Goal: Task Accomplishment & Management: Complete application form

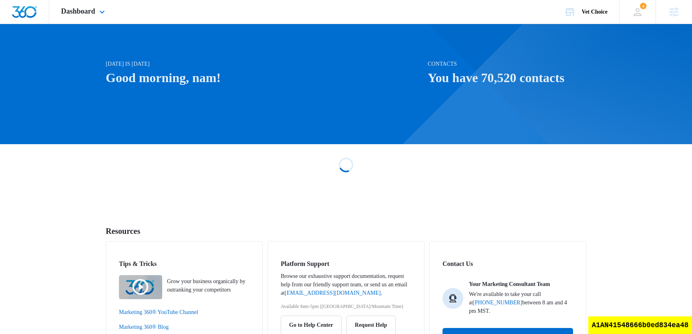
click at [93, 22] on div "Dashboard Apps Reputation Websites Forms CRM Email Social Shop Scheduling Payme…" at bounding box center [84, 12] width 70 height 24
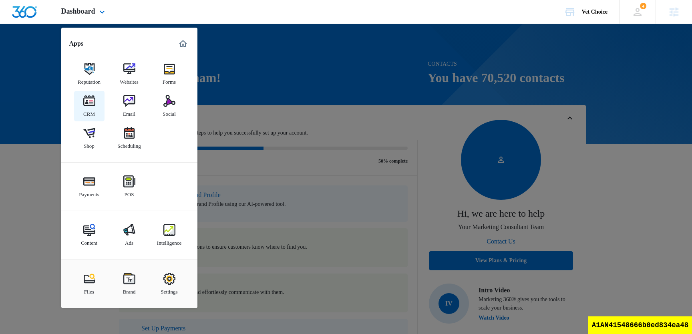
click at [93, 113] on div "CRM" at bounding box center [89, 112] width 12 height 10
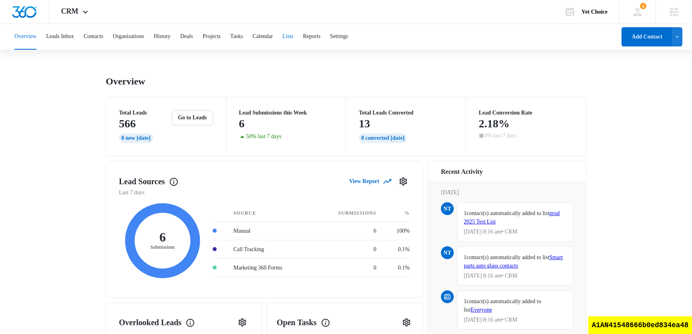
click at [293, 39] on button "Lists" at bounding box center [287, 37] width 11 height 26
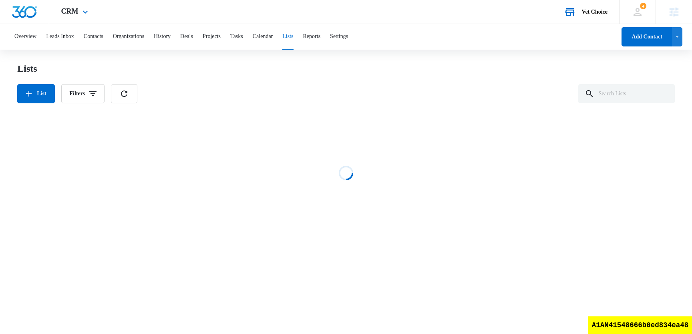
click at [589, 9] on div "Vet Choice" at bounding box center [595, 12] width 26 height 6
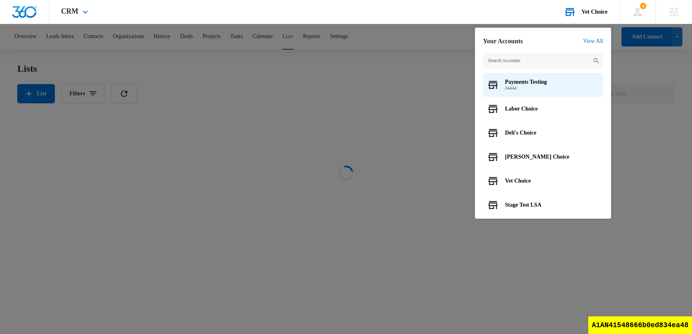
click at [551, 64] on input "text" at bounding box center [543, 61] width 120 height 16
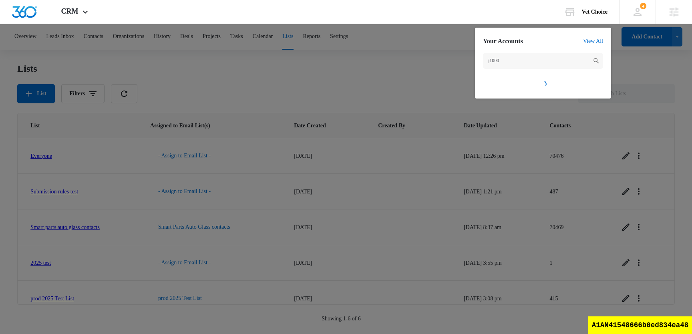
type input "j1000"
click at [419, 73] on div at bounding box center [346, 167] width 692 height 334
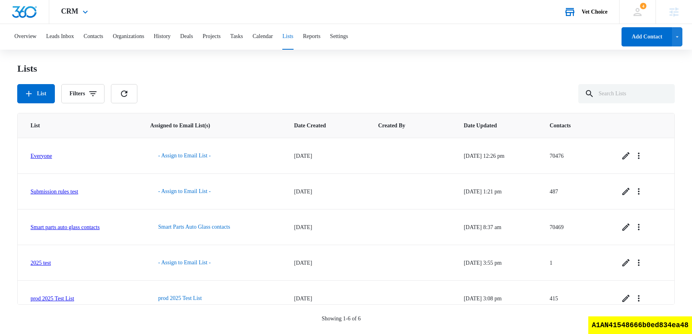
click at [592, 8] on div "Vet Choice Your Accounts View All" at bounding box center [585, 12] width 67 height 24
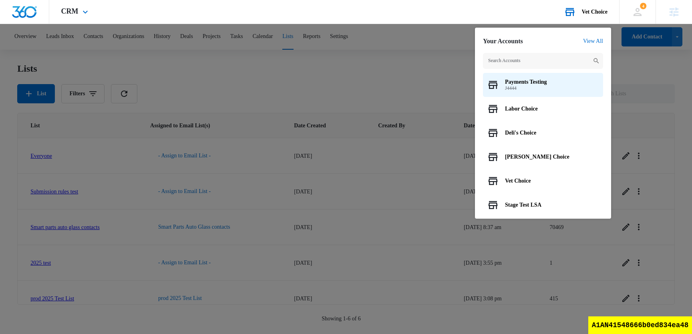
click at [528, 62] on input "text" at bounding box center [543, 61] width 120 height 16
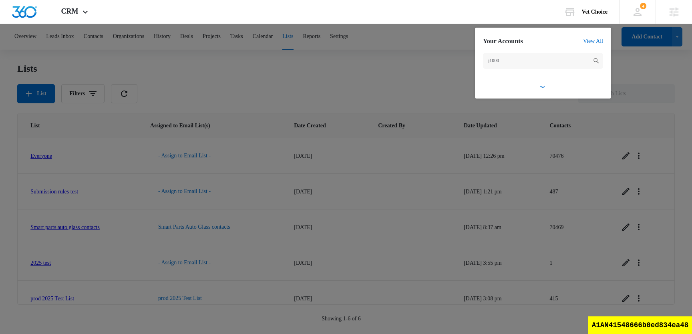
type input "j1000"
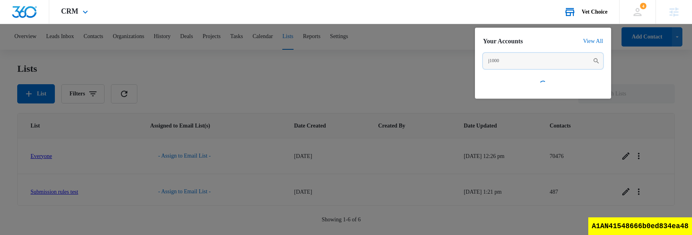
click at [516, 66] on input "j1000" at bounding box center [543, 61] width 120 height 16
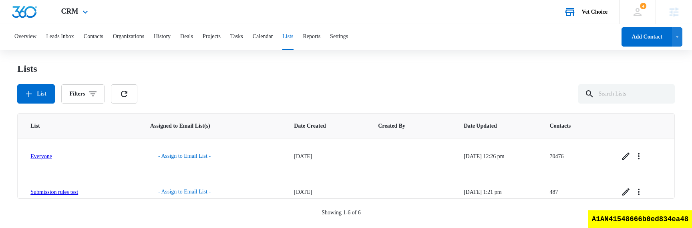
click at [601, 15] on div "Vet Choice Your Accounts View All" at bounding box center [585, 12] width 67 height 24
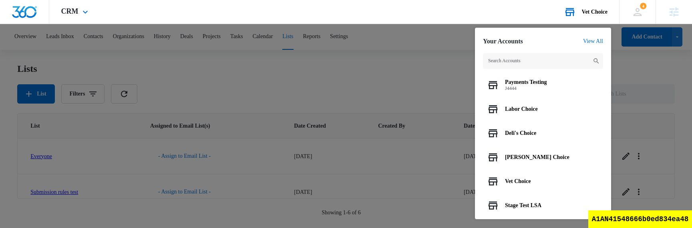
click at [531, 58] on input "text" at bounding box center [543, 61] width 120 height 16
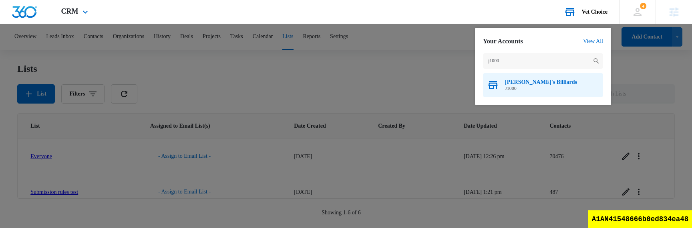
type input "j1000"
click at [516, 85] on span "J1000" at bounding box center [541, 88] width 72 height 6
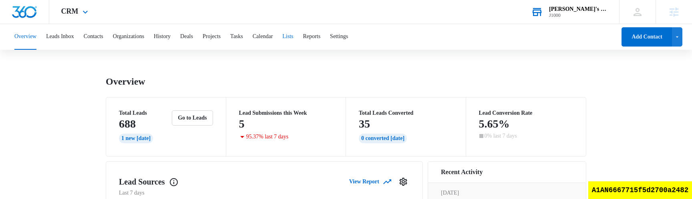
click at [293, 38] on button "Lists" at bounding box center [287, 37] width 11 height 26
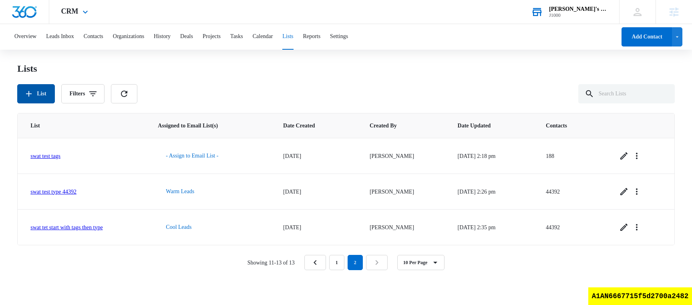
click at [44, 98] on button "List" at bounding box center [35, 93] width 37 height 19
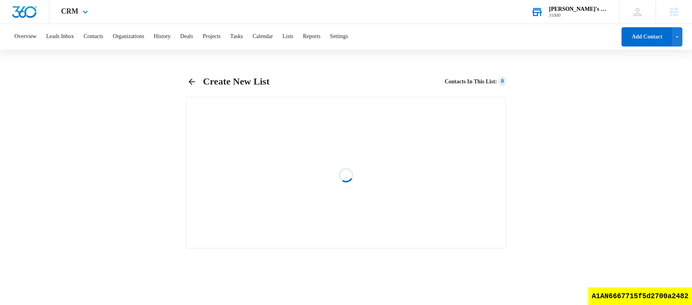
select select "31"
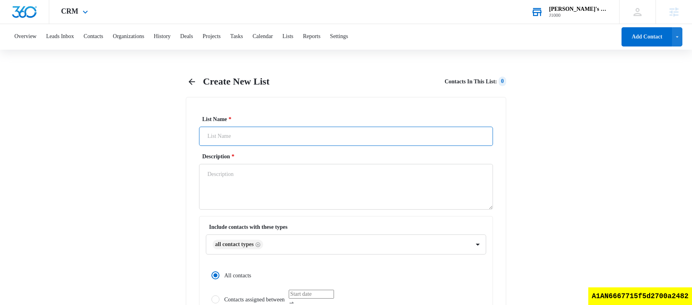
click at [207, 145] on input "List Name *" at bounding box center [346, 136] width 294 height 19
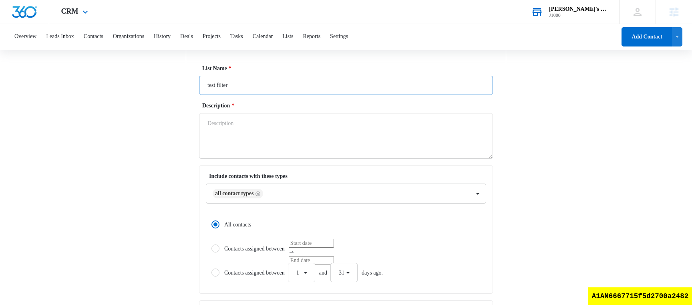
scroll to position [41, 0]
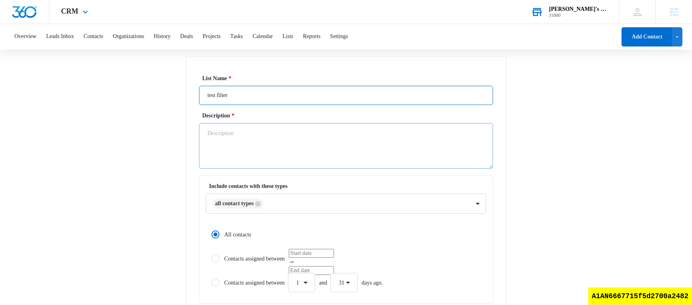
type input "test filter"
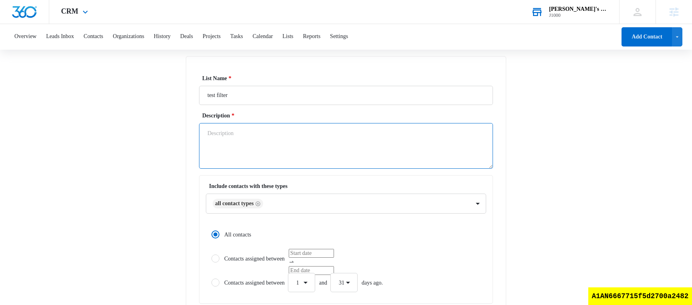
click at [276, 137] on textarea "Description *" at bounding box center [346, 146] width 294 height 46
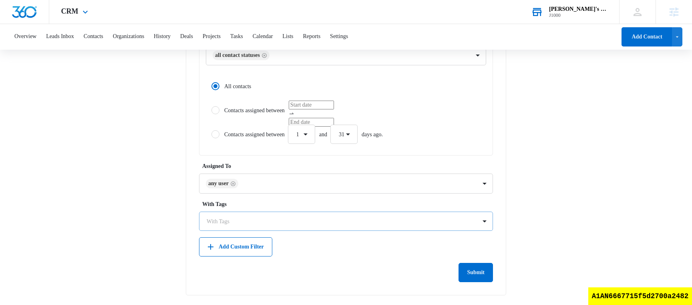
type textarea "test"
click at [246, 217] on div at bounding box center [341, 221] width 269 height 10
click at [267, 205] on label "With Tags" at bounding box center [349, 204] width 294 height 8
click at [250, 234] on button "Add Custom Filter" at bounding box center [235, 246] width 73 height 19
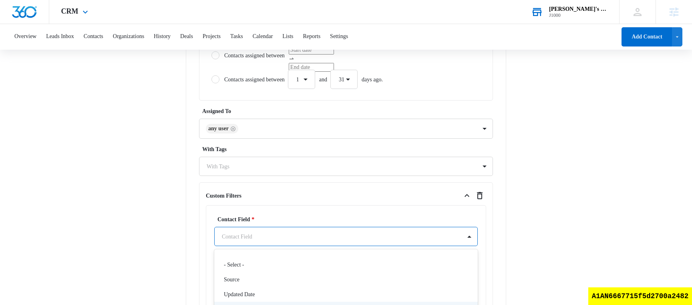
click at [262, 234] on div "Created Date, 4 of 67. 67 results available. Use Up and Down to choose options,…" at bounding box center [346, 236] width 264 height 19
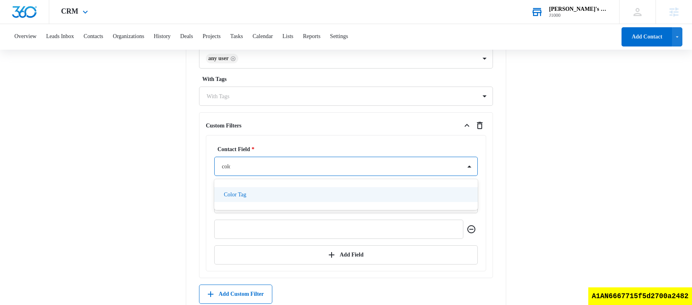
type input "color"
click at [236, 190] on p "Color Tag" at bounding box center [235, 194] width 22 height 8
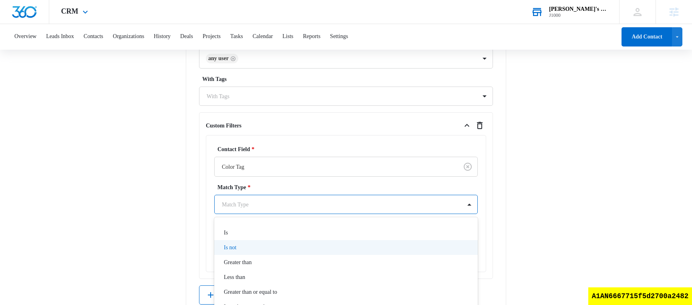
scroll to position [487, 0]
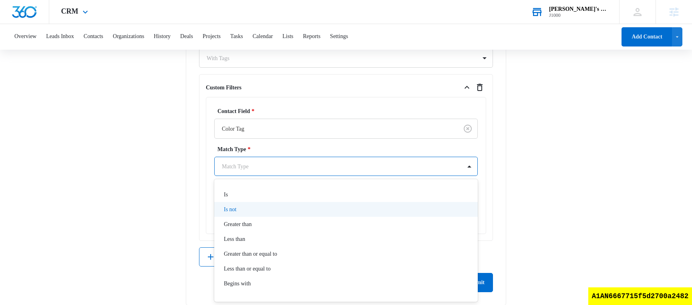
click at [242, 176] on div "Is not, 2 of 9. 9 results available. Use Up and Down to choose options, press E…" at bounding box center [346, 166] width 264 height 19
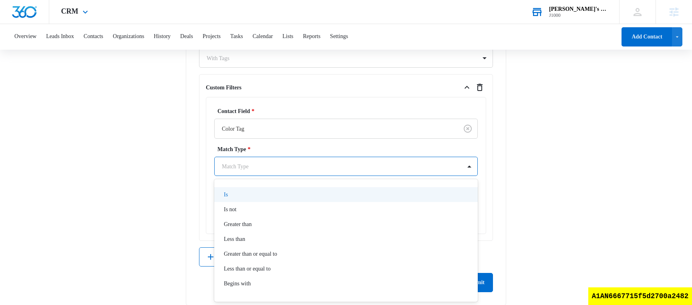
click at [250, 191] on div "Is" at bounding box center [345, 194] width 243 height 8
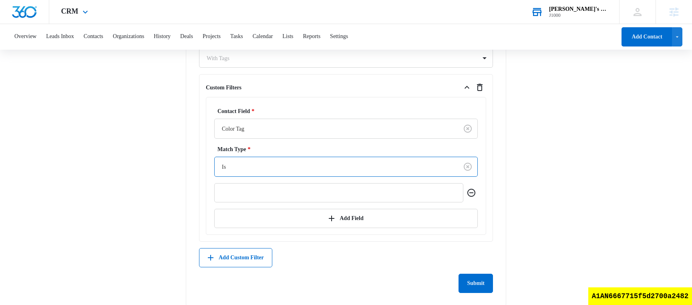
scroll to position [498, 0]
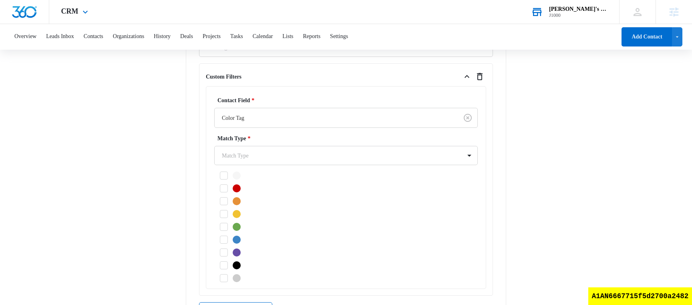
click at [224, 190] on icon at bounding box center [223, 188] width 7 height 7
click at [220, 190] on input "checkbox" at bounding box center [217, 188] width 6 height 6
checkbox input "true"
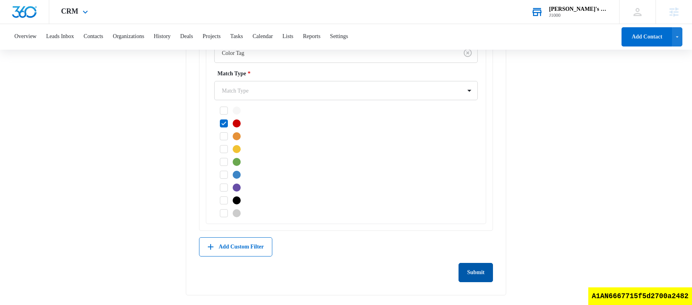
click at [489, 234] on button "Submit" at bounding box center [476, 272] width 34 height 19
drag, startPoint x: 468, startPoint y: 285, endPoint x: 468, endPoint y: 279, distance: 6.0
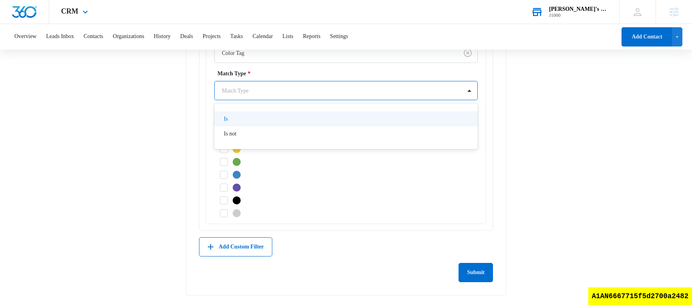
click at [338, 85] on div "Match Type" at bounding box center [338, 91] width 247 height 18
click at [308, 118] on div "Is" at bounding box center [345, 119] width 243 height 8
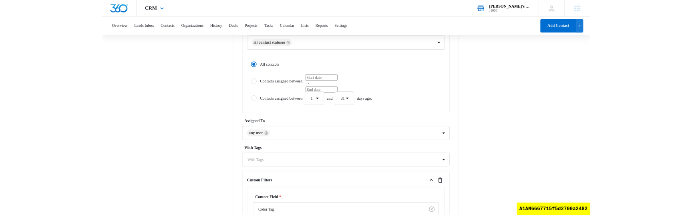
scroll to position [564, 0]
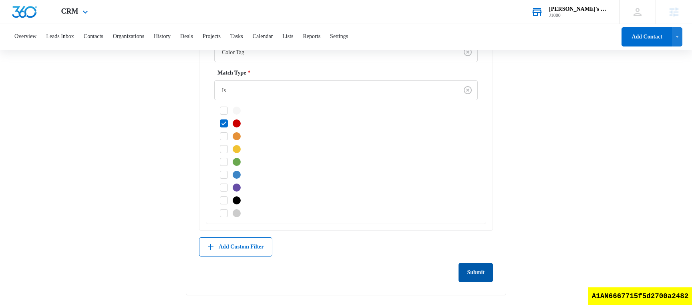
click at [483, 234] on button "Submit" at bounding box center [476, 272] width 34 height 19
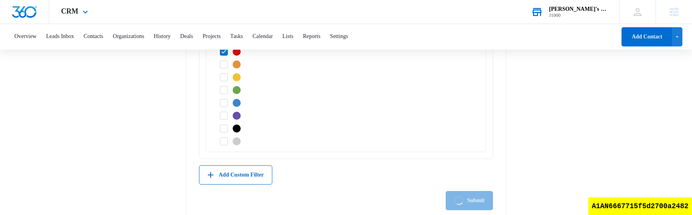
scroll to position [653, 0]
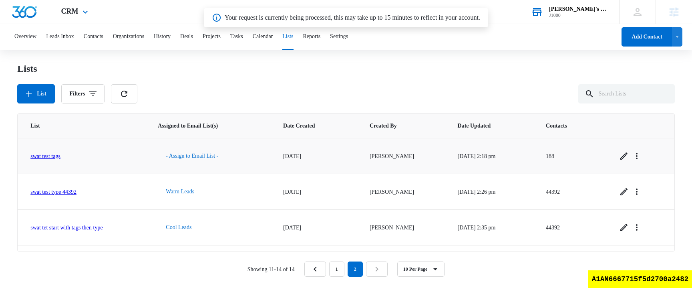
scroll to position [29, 0]
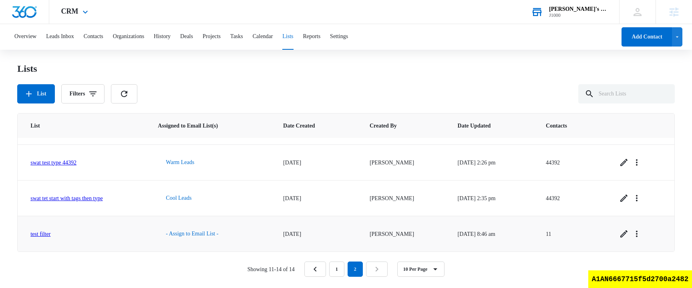
click at [46, 234] on link "test filter" at bounding box center [40, 234] width 20 height 6
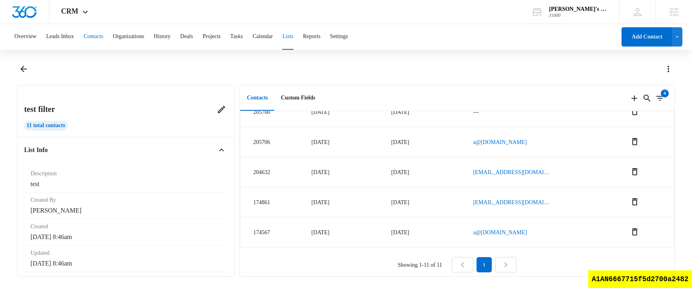
click at [97, 42] on button "Contacts" at bounding box center [94, 37] width 20 height 26
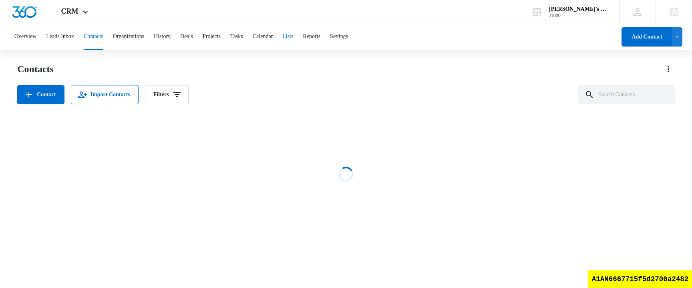
click at [293, 38] on button "Lists" at bounding box center [287, 37] width 11 height 26
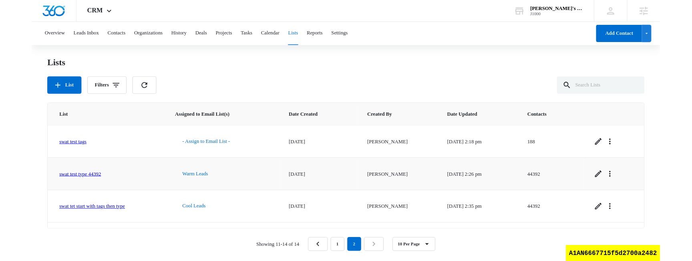
scroll to position [29, 0]
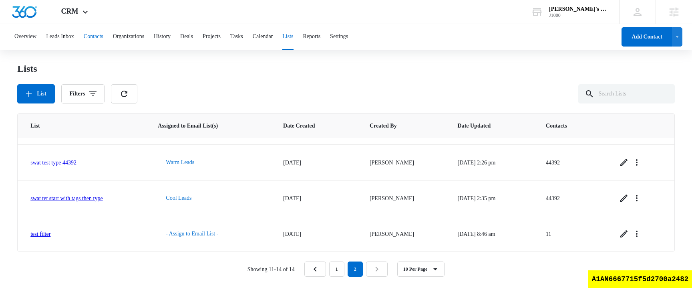
click at [95, 35] on button "Contacts" at bounding box center [94, 37] width 20 height 26
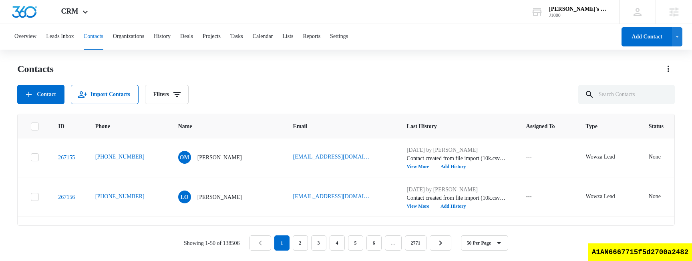
scroll to position [1896, 0]
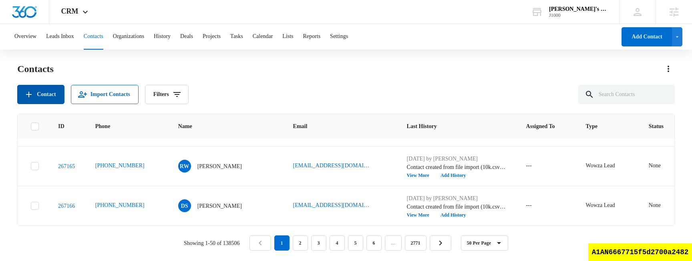
click at [48, 97] on button "Contact" at bounding box center [40, 94] width 47 height 19
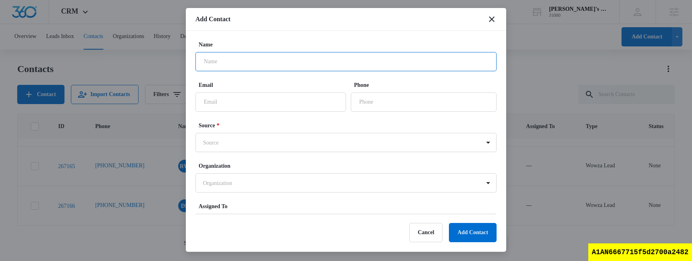
click at [244, 59] on input "Name" at bounding box center [345, 61] width 301 height 19
click at [240, 64] on input "new color" at bounding box center [345, 61] width 301 height 19
type input "red color contact"
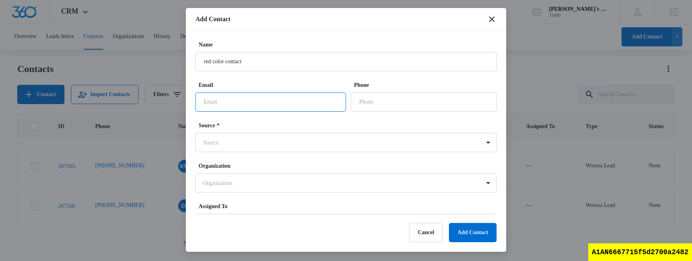
click at [240, 106] on input "Email" at bounding box center [270, 102] width 151 height 19
drag, startPoint x: 240, startPoint y: 106, endPoint x: 329, endPoint y: 111, distance: 89.1
click at [329, 109] on input "test@test.test" at bounding box center [270, 102] width 151 height 19
type input "test@test.test"
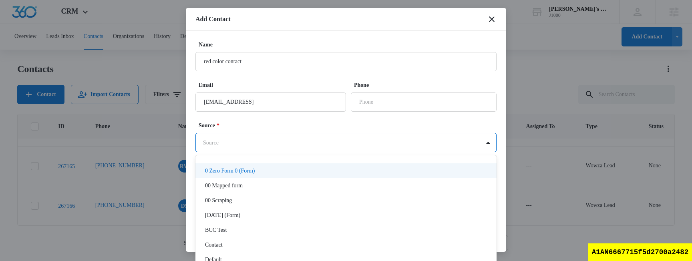
click at [314, 136] on body "CRM Apps Reputation Websites Forms CRM Email Social Shop Scheduling Content Ads…" at bounding box center [346, 130] width 692 height 260
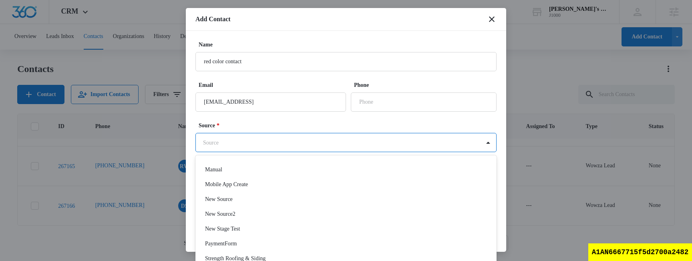
scroll to position [252, 0]
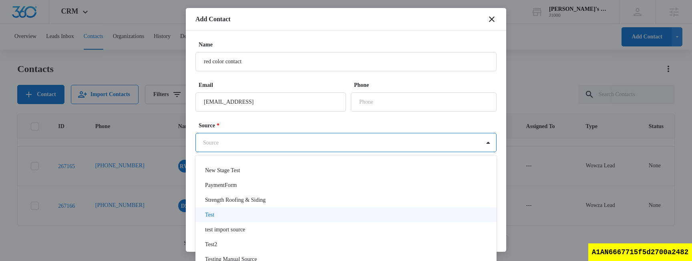
click at [296, 209] on div "Test" at bounding box center [345, 214] width 301 height 15
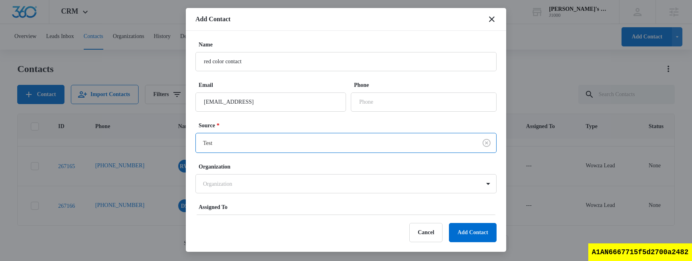
scroll to position [48, 0]
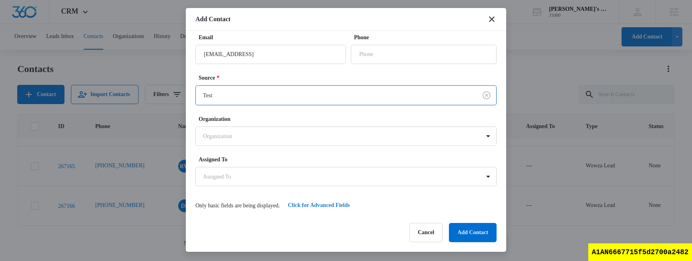
click at [347, 207] on button "Click for Advanced Fields" at bounding box center [319, 205] width 78 height 19
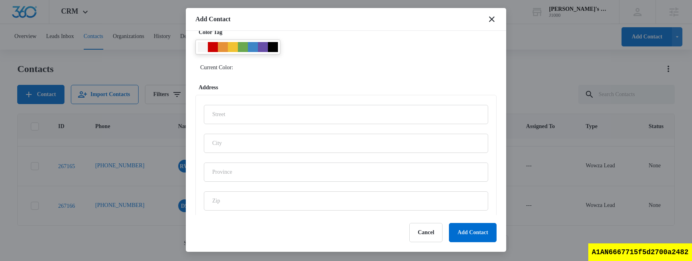
scroll to position [306, 0]
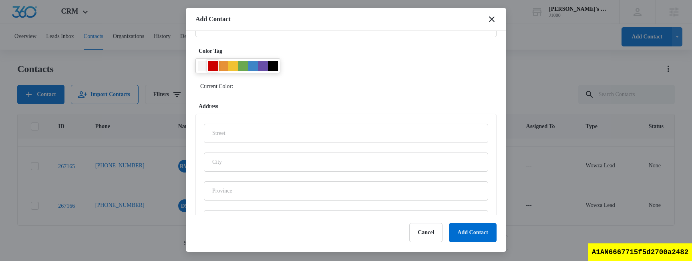
click at [214, 64] on div at bounding box center [213, 66] width 10 height 10
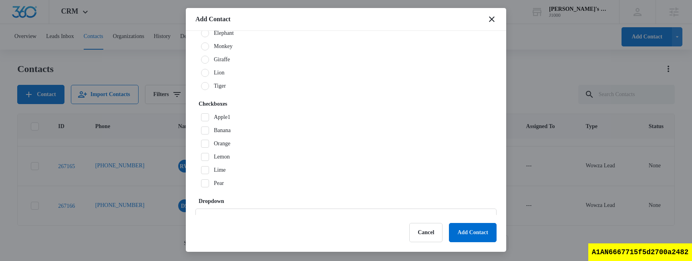
scroll to position [562, 0]
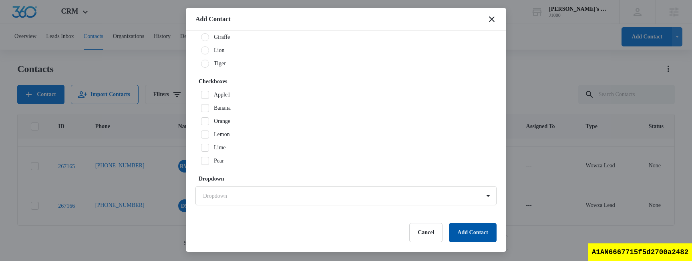
click at [485, 231] on button "Add Contact" at bounding box center [473, 232] width 48 height 19
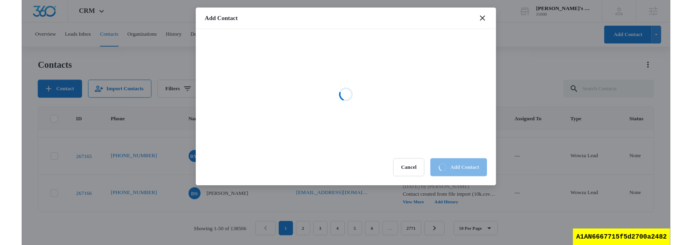
scroll to position [0, 0]
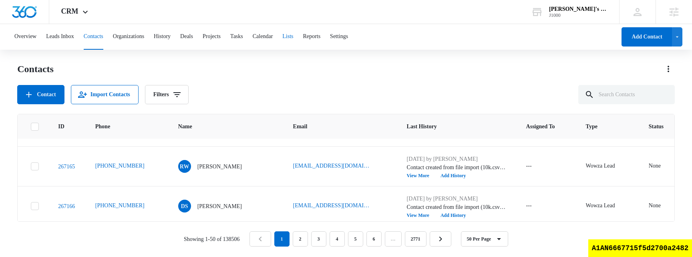
click at [293, 37] on button "Lists" at bounding box center [287, 37] width 11 height 26
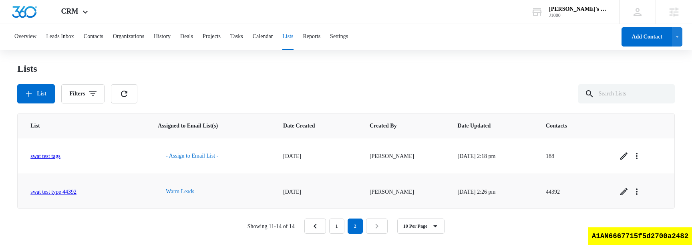
scroll to position [72, 0]
click at [44, 193] on link "test filter" at bounding box center [40, 191] width 20 height 6
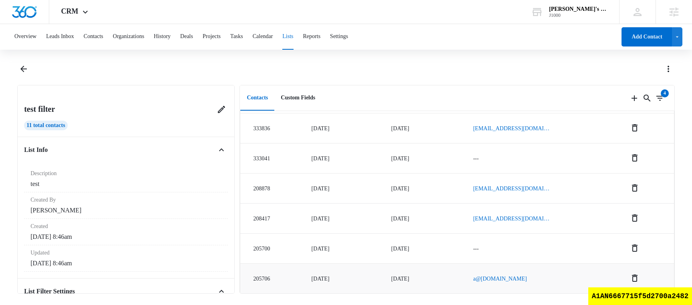
scroll to position [49, 0]
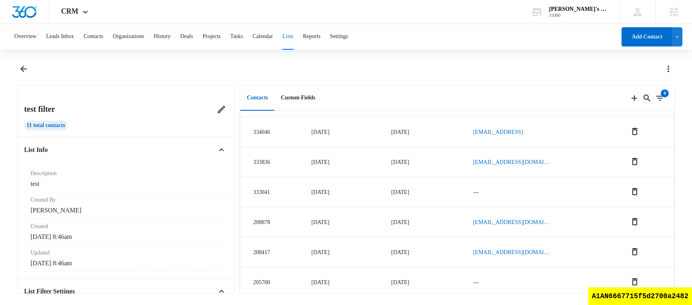
click at [293, 37] on button "Lists" at bounding box center [287, 37] width 11 height 26
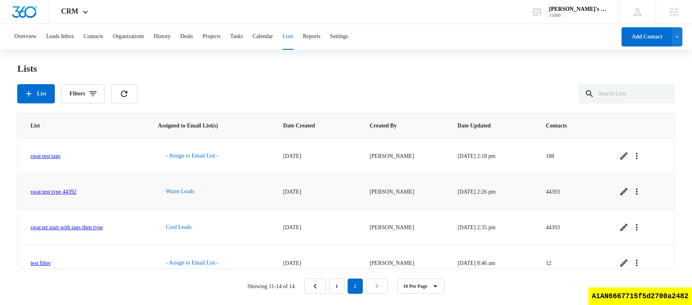
scroll to position [12, 0]
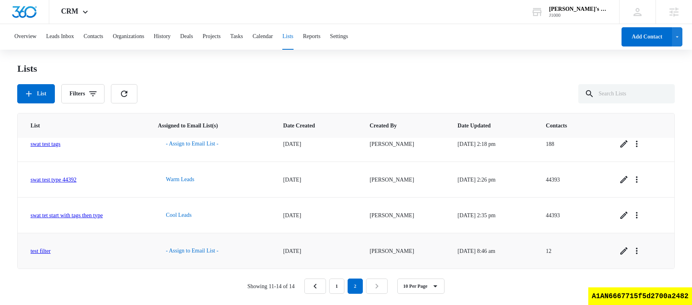
click at [48, 244] on link "test filter" at bounding box center [40, 251] width 20 height 6
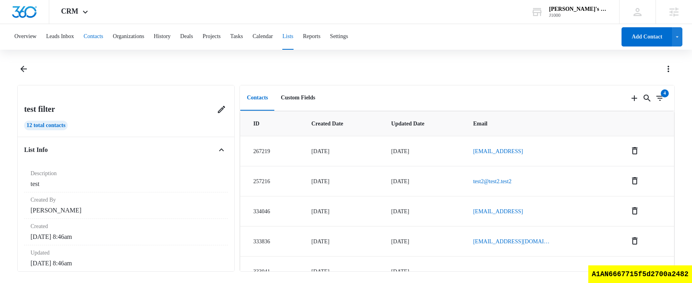
click at [103, 40] on button "Contacts" at bounding box center [94, 37] width 20 height 26
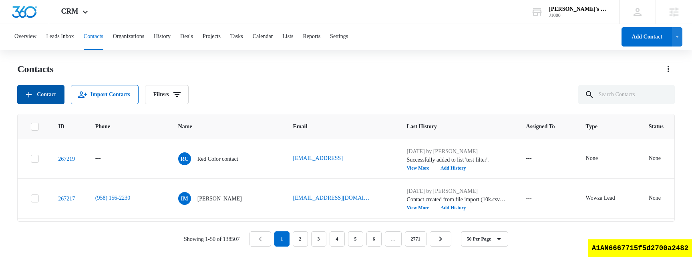
click at [37, 91] on button "Contact" at bounding box center [40, 94] width 47 height 19
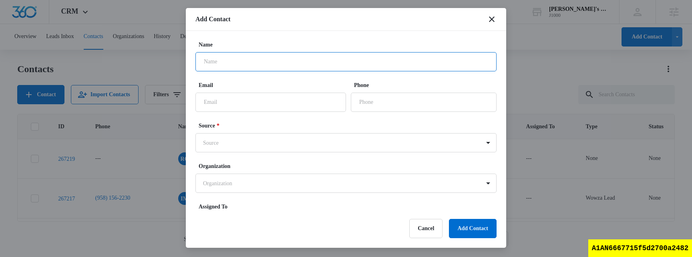
click at [263, 65] on input "Name" at bounding box center [345, 61] width 301 height 19
type input "red color 2"
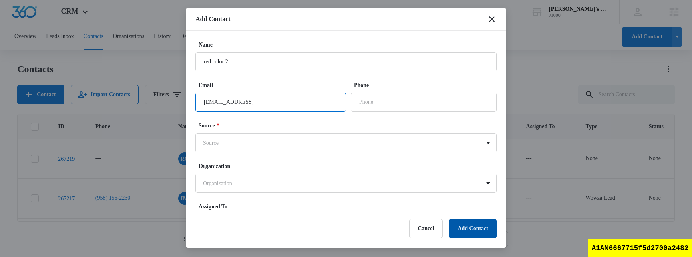
type input "red@color2.test"
click at [486, 233] on button "Add Contact" at bounding box center [473, 228] width 48 height 19
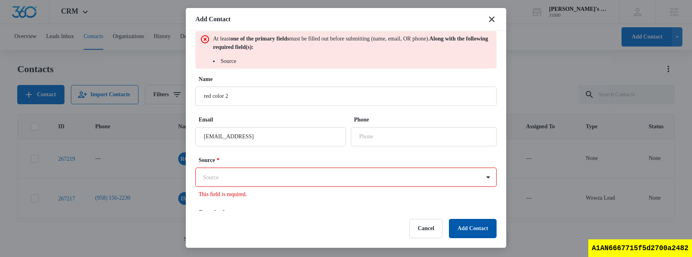
scroll to position [10, 0]
click at [329, 188] on div "Source * Source This field is required." at bounding box center [345, 176] width 301 height 42
click at [338, 175] on body "CRM Apps Reputation Websites Forms CRM Email Social Shop Scheduling Content Ads…" at bounding box center [346, 128] width 692 height 256
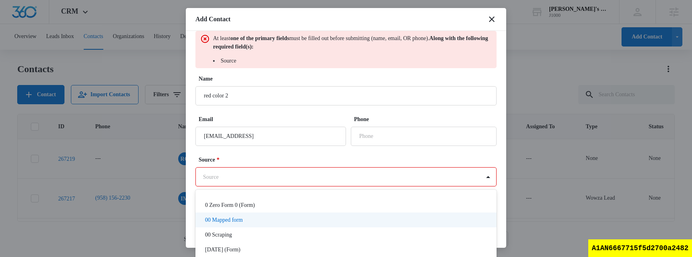
click at [310, 224] on div "00 Mapped form" at bounding box center [345, 219] width 301 height 15
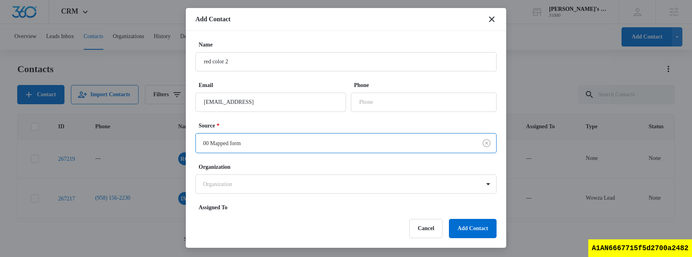
scroll to position [52, 0]
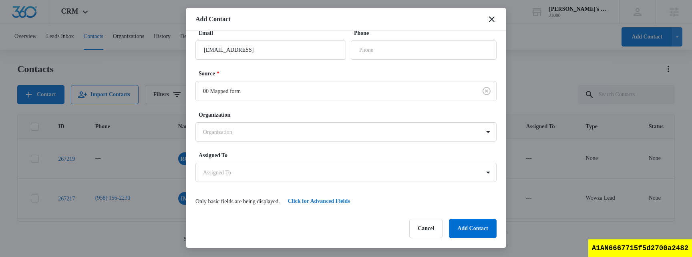
click at [338, 198] on button "Click for Advanced Fields" at bounding box center [319, 200] width 78 height 19
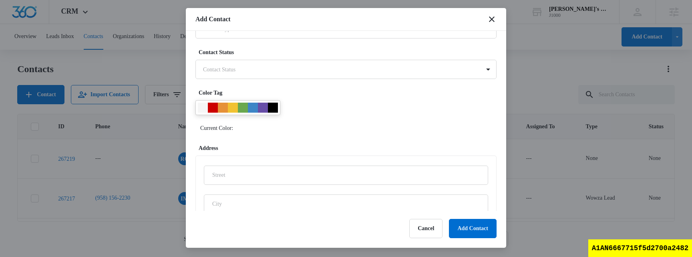
scroll to position [242, 0]
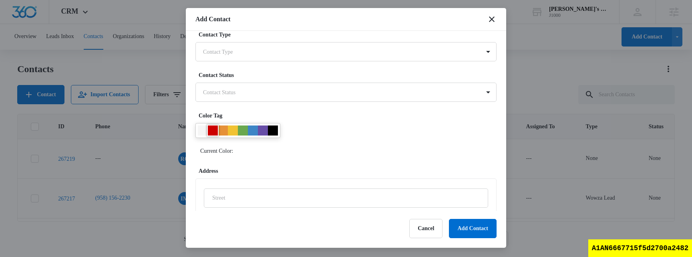
click at [214, 127] on div at bounding box center [213, 130] width 10 height 10
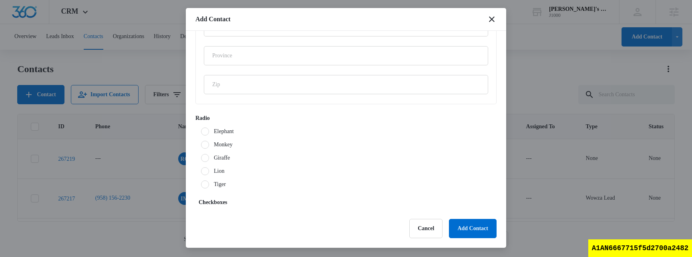
scroll to position [542, 0]
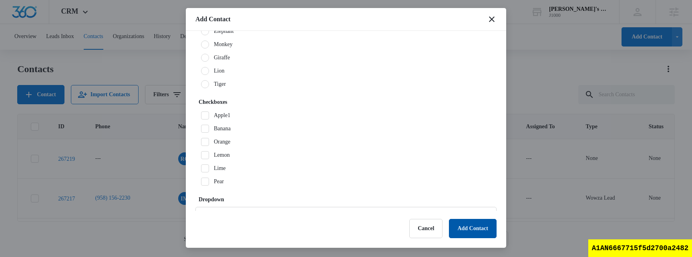
click at [476, 227] on button "Add Contact" at bounding box center [473, 228] width 48 height 19
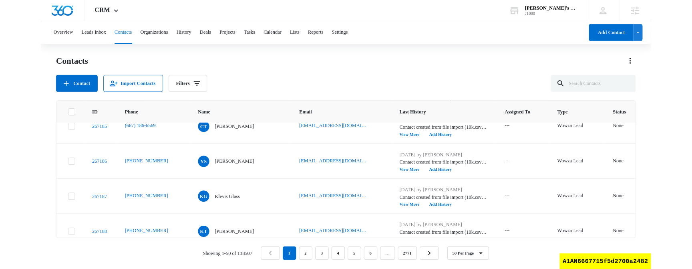
scroll to position [0, 0]
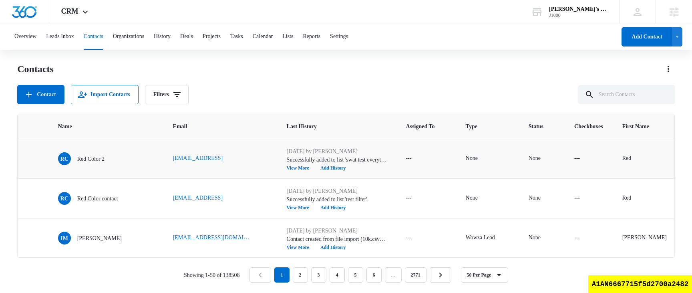
scroll to position [0, 219]
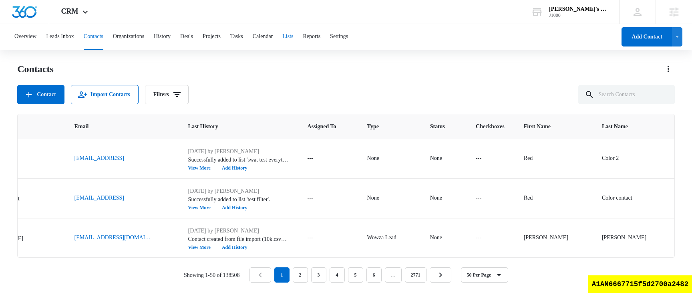
click at [293, 35] on button "Lists" at bounding box center [287, 37] width 11 height 26
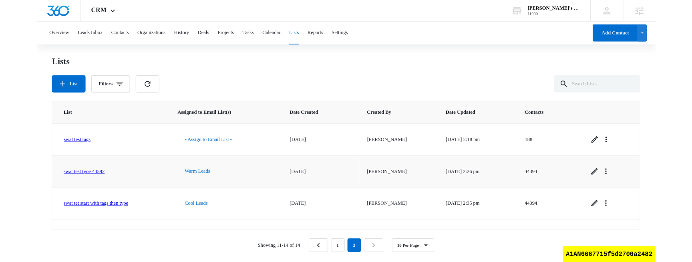
scroll to position [24, 0]
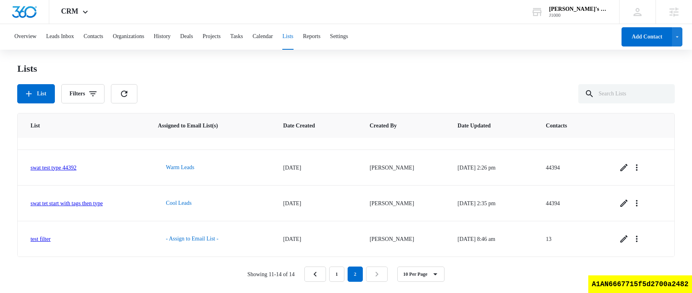
click at [119, 39] on div "Overview Leads Inbox Contacts Organizations History Deals Projects Tasks Calend…" at bounding box center [313, 37] width 606 height 26
click at [99, 40] on button "Contacts" at bounding box center [94, 37] width 20 height 26
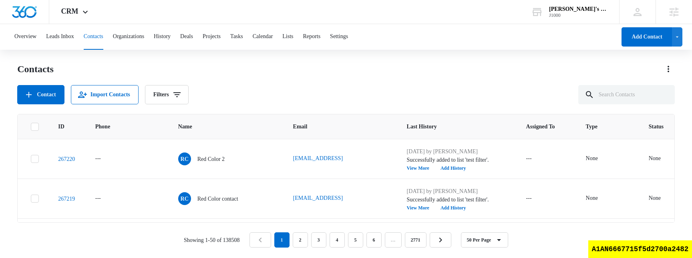
click at [97, 37] on button "Contacts" at bounding box center [94, 37] width 20 height 26
